Goal: Information Seeking & Learning: Learn about a topic

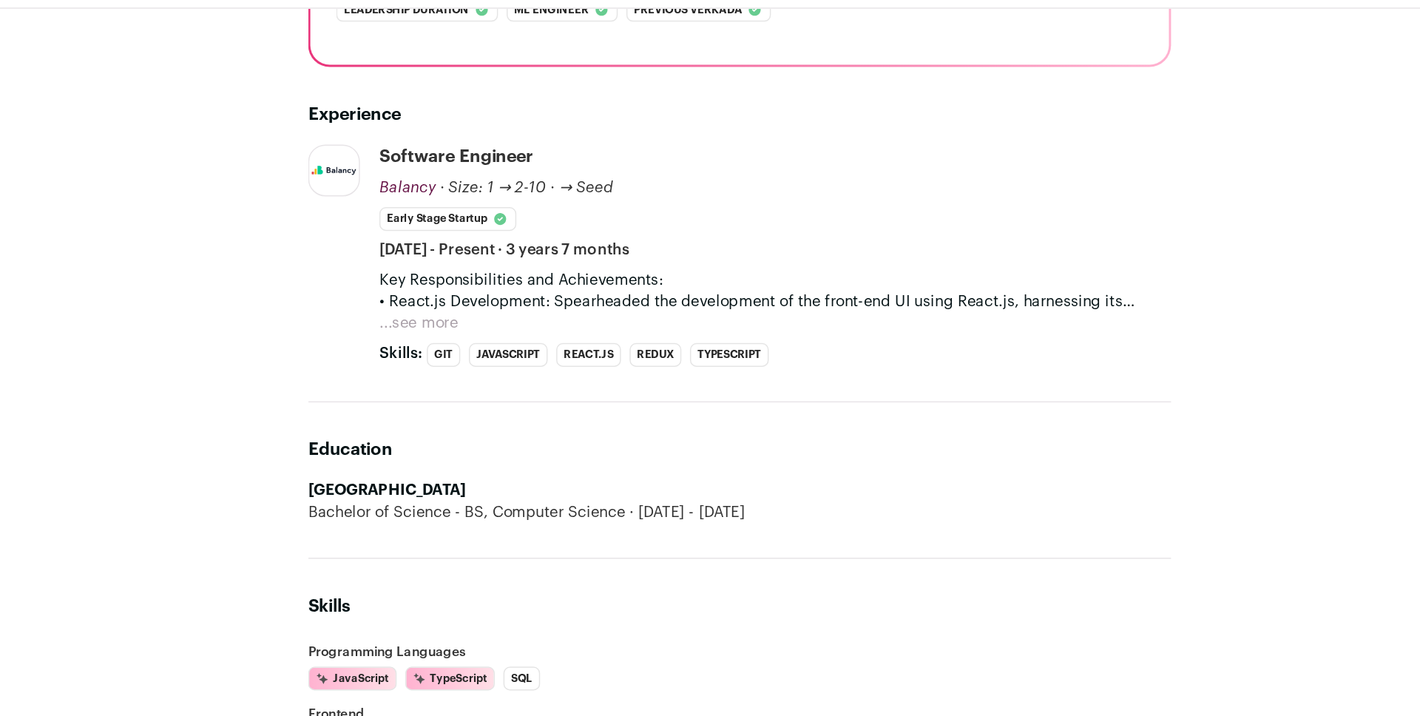
scroll to position [235, 0]
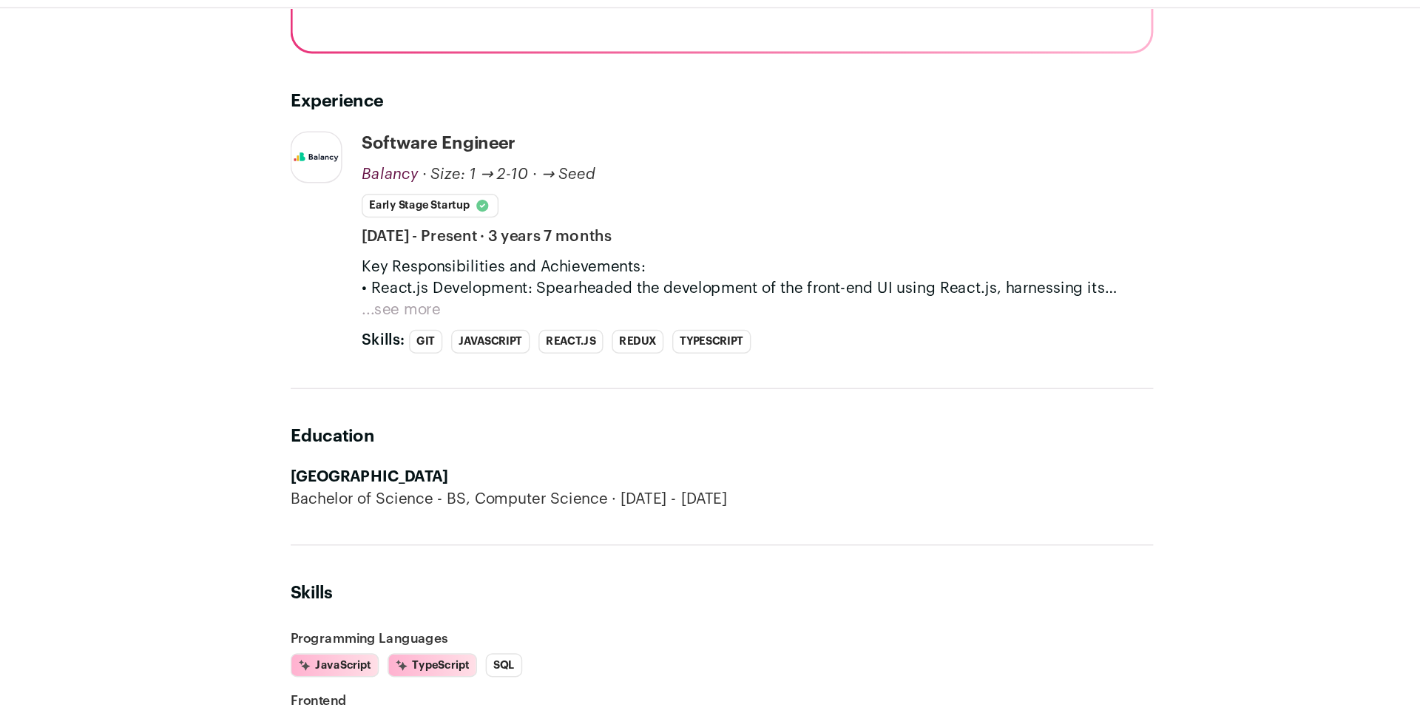
click at [490, 277] on button "...see more" at bounding box center [490, 278] width 54 height 15
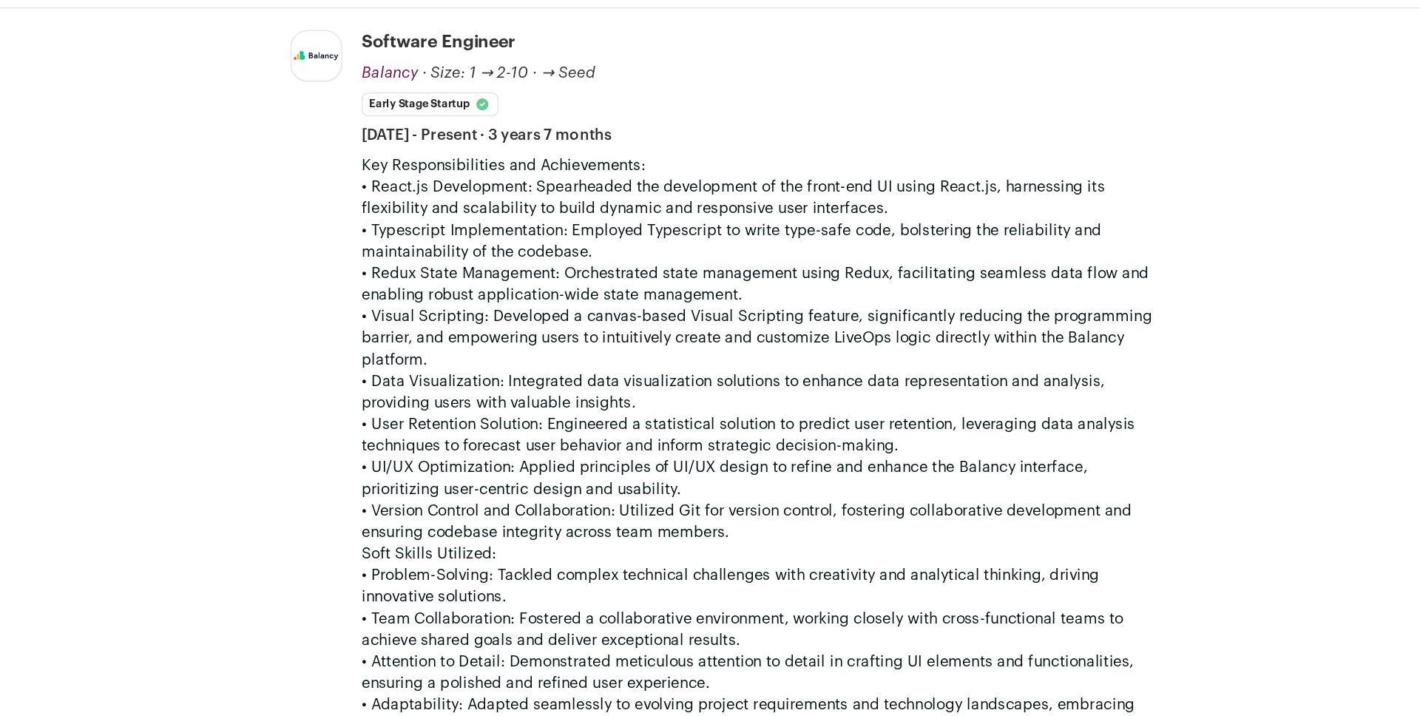
scroll to position [492, 0]
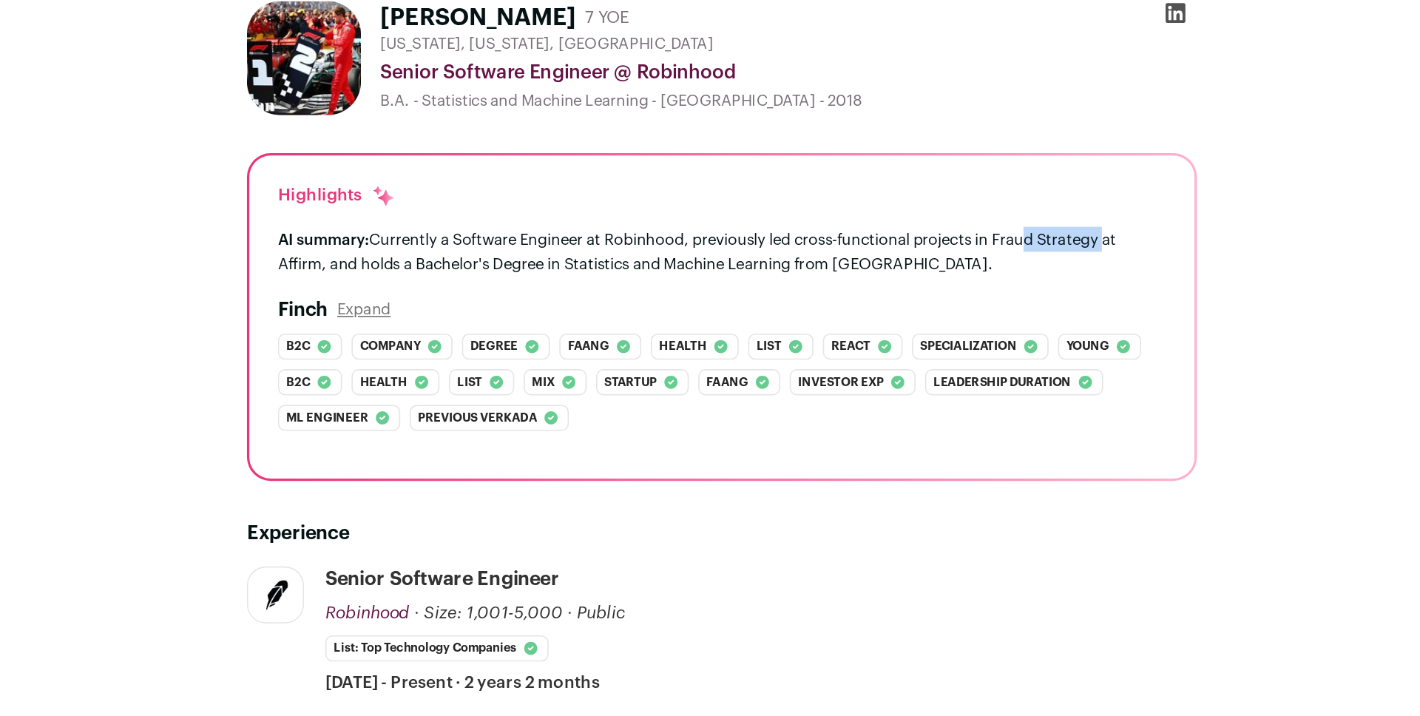
drag, startPoint x: 954, startPoint y: 234, endPoint x: 898, endPoint y: 234, distance: 55.5
click at [898, 234] on div "AI summary: Currently a Software Engineer at Robinhood, previously led cross-fu…" at bounding box center [709, 239] width 553 height 31
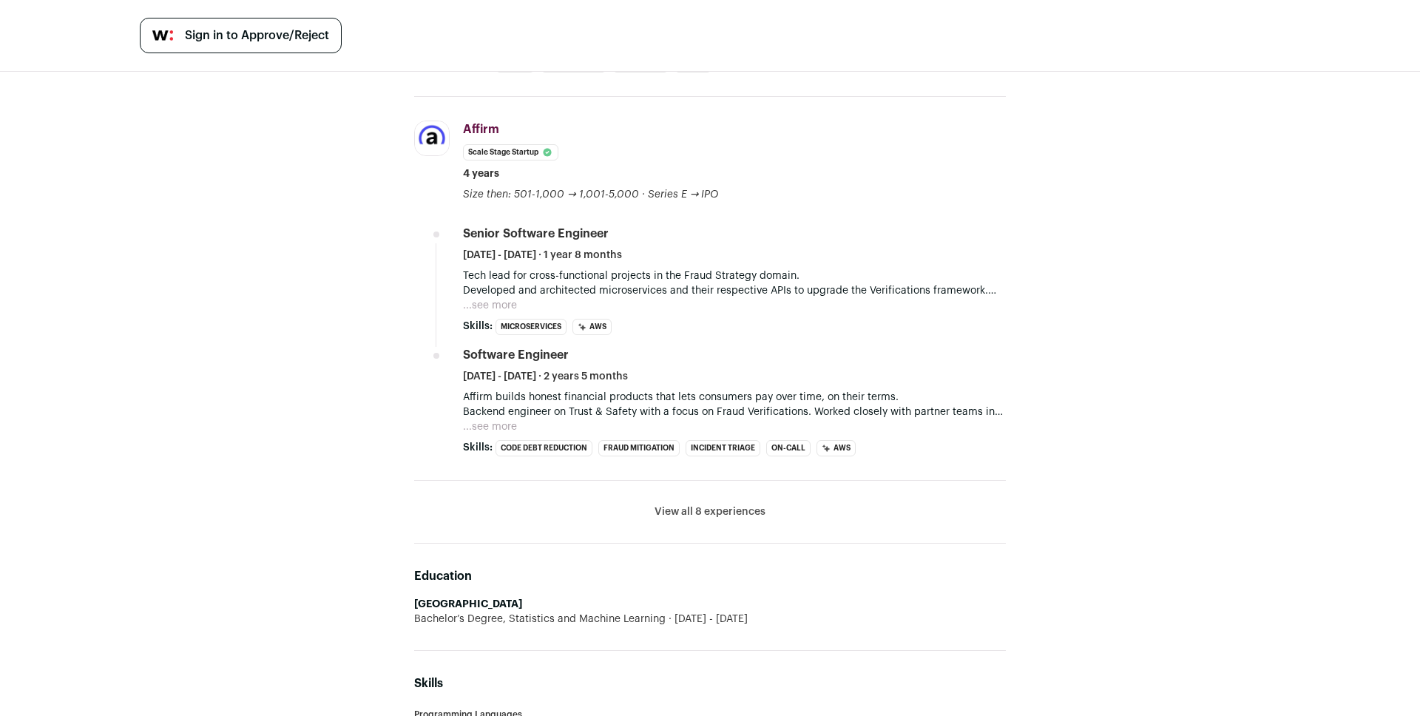
scroll to position [617, 0]
click at [495, 308] on button "...see more" at bounding box center [490, 302] width 54 height 15
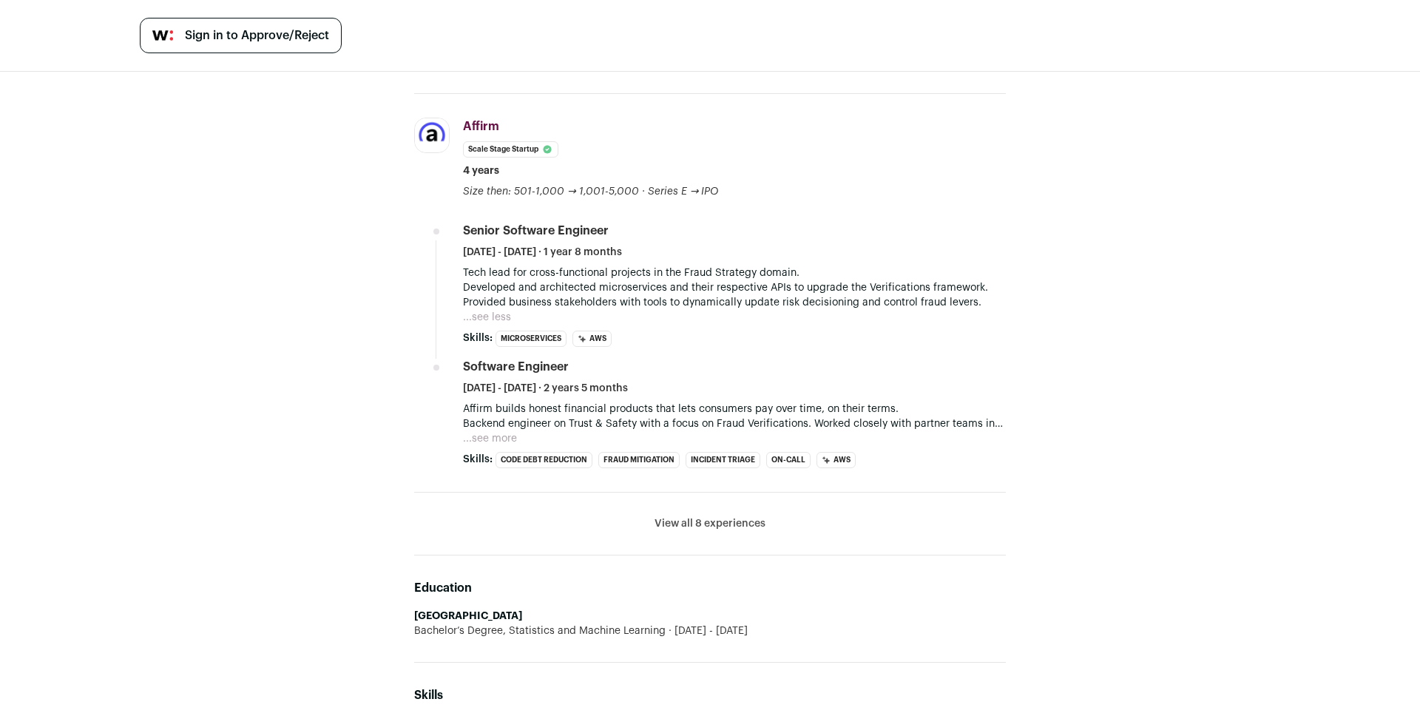
click at [485, 439] on button "...see more" at bounding box center [490, 438] width 54 height 15
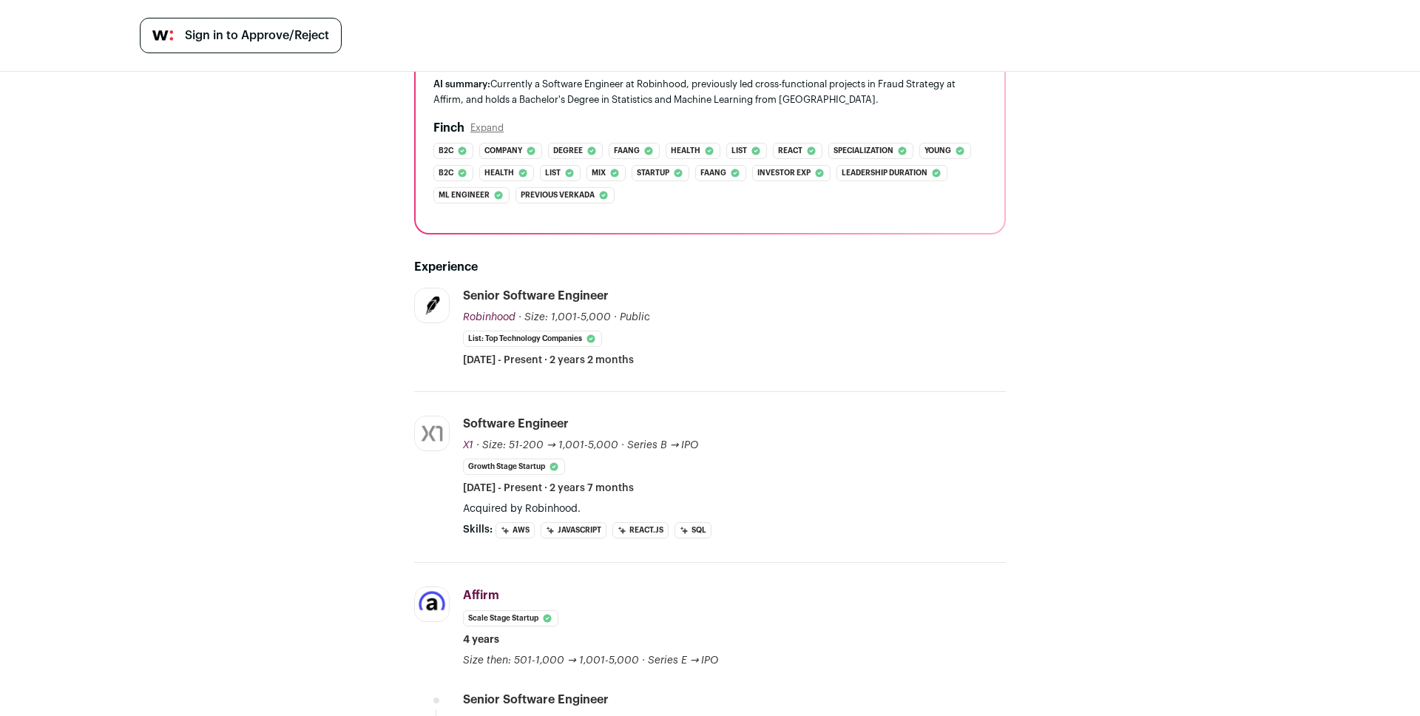
scroll to position [0, 0]
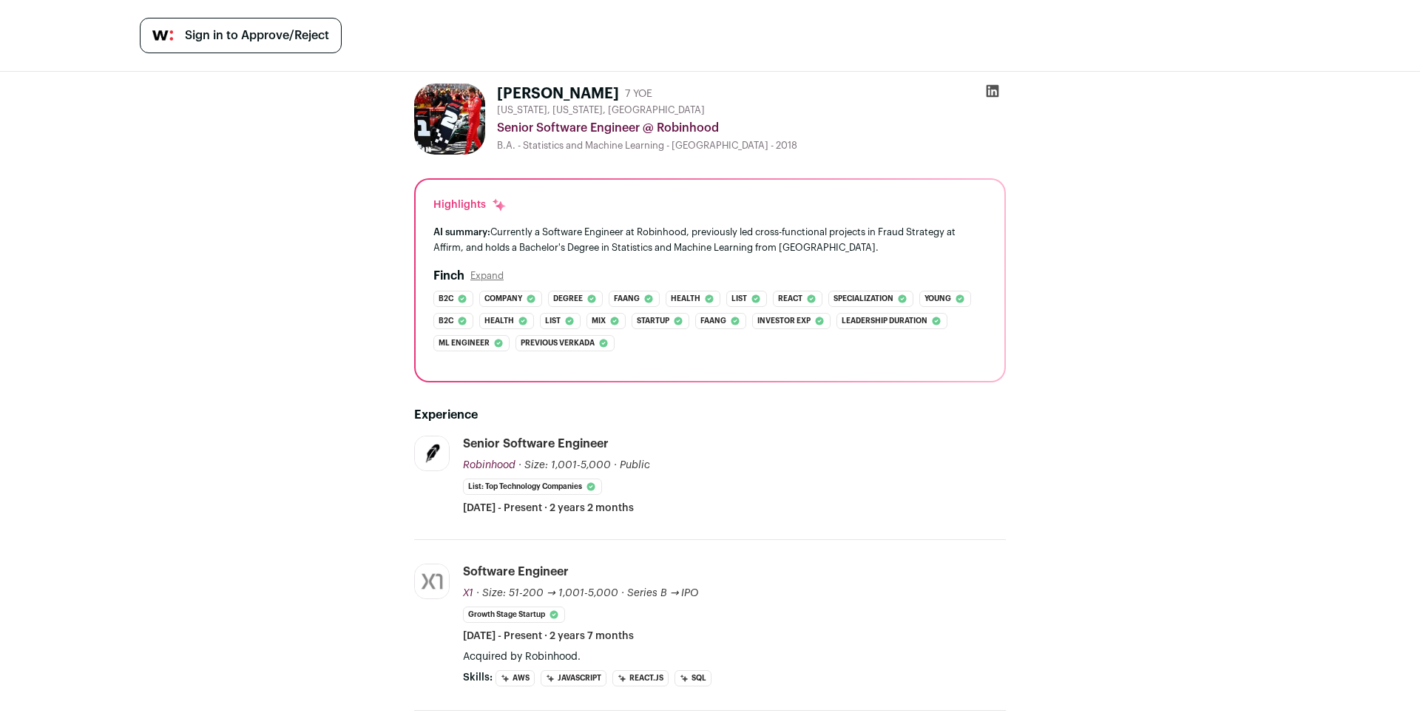
click at [456, 114] on img at bounding box center [449, 119] width 71 height 71
